Goal: Task Accomplishment & Management: Complete application form

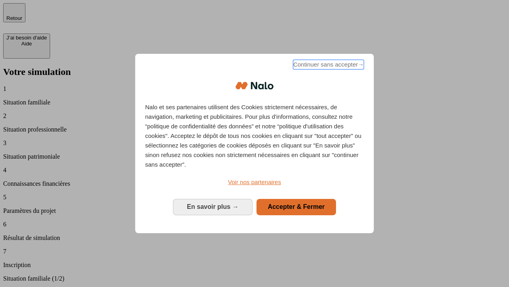
click at [328, 66] on span "Continuer sans accepter →" at bounding box center [328, 65] width 71 height 10
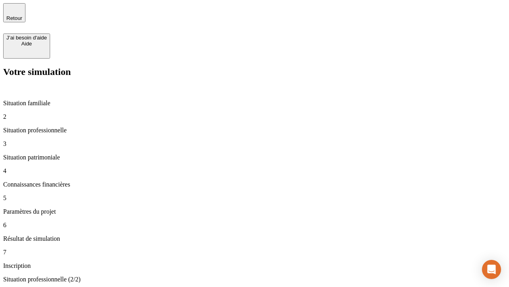
type input "30 000"
type input "40 000"
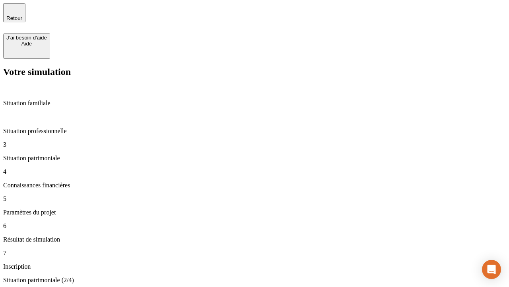
type input "1 100"
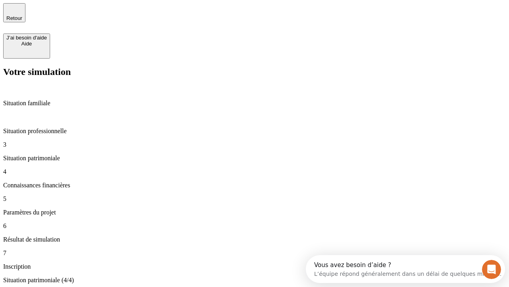
type input "20"
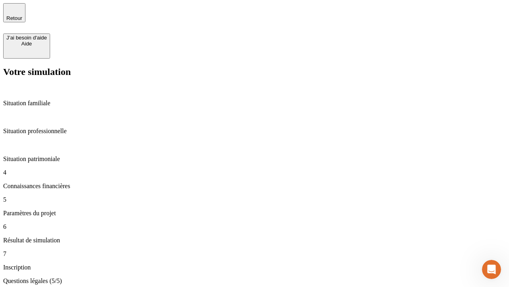
type input "40"
type input "50 000"
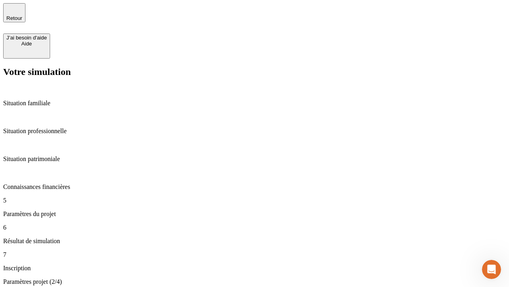
type input "640"
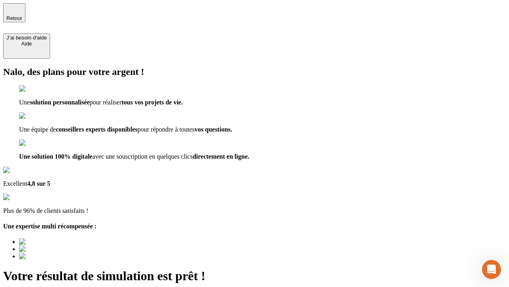
type input "[EMAIL_ADDRESS][DOMAIN_NAME]"
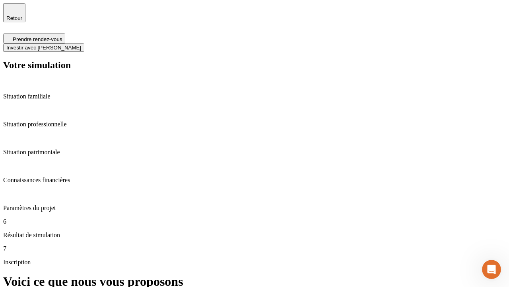
click at [81, 45] on span "Investir avec [PERSON_NAME]" at bounding box center [43, 48] width 75 height 6
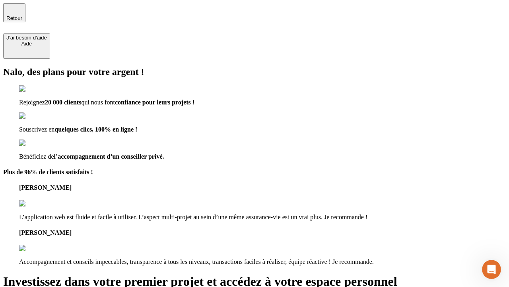
type input "[EMAIL_ADDRESS][DOMAIN_NAME]"
